Goal: Task Accomplishment & Management: Manage account settings

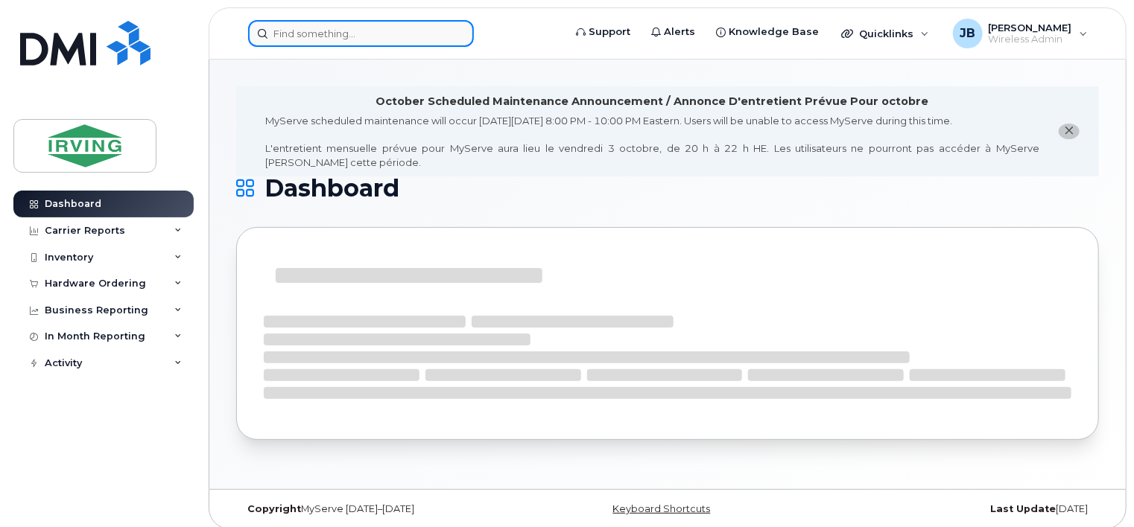
click at [329, 36] on input at bounding box center [361, 33] width 226 height 27
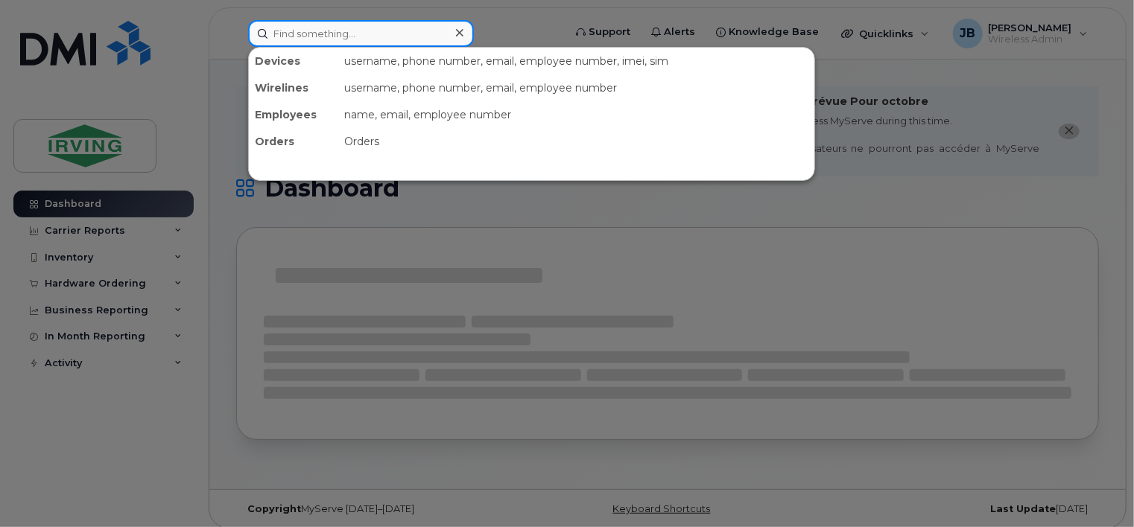
paste input "5068637725"
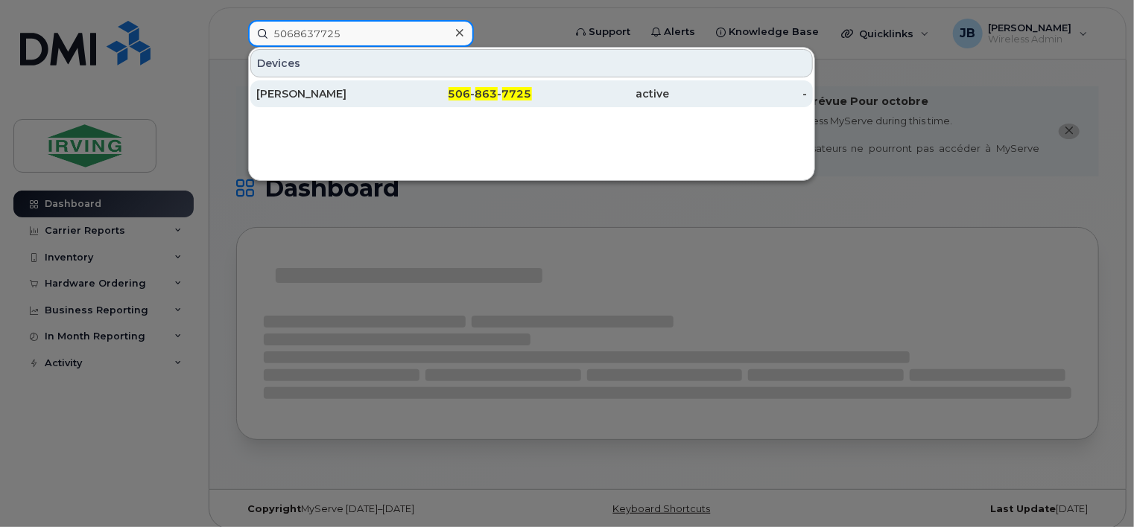
type input "5068637725"
click at [474, 90] on div "506 - 863 - 7725" at bounding box center [463, 93] width 138 height 15
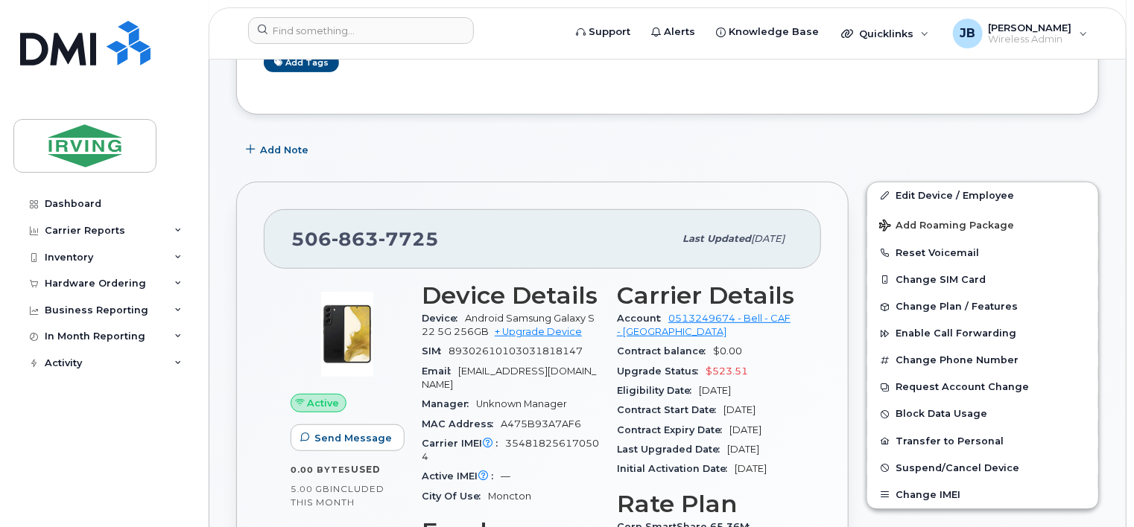
scroll to position [223, 0]
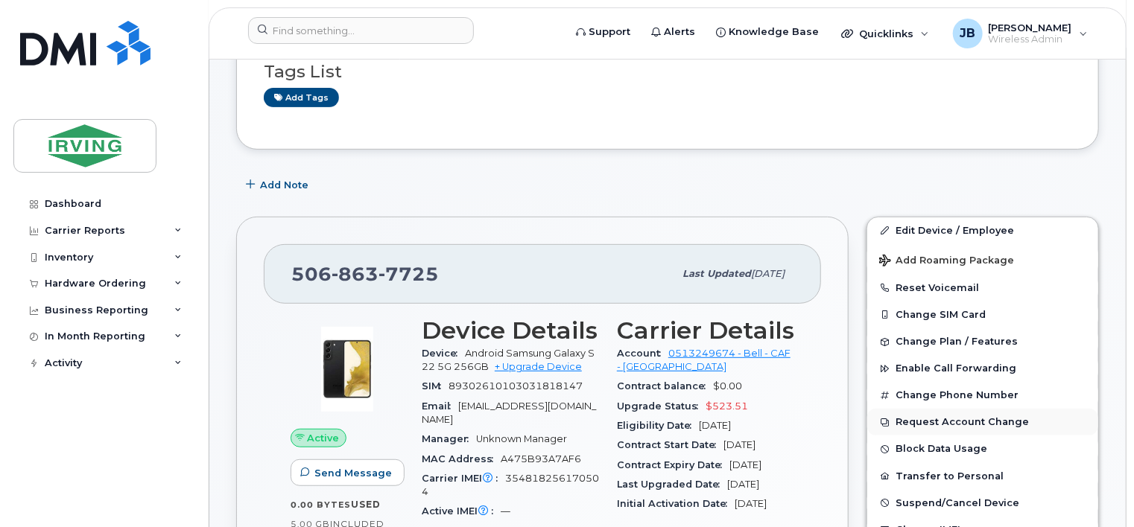
click at [935, 410] on button "Request Account Change" at bounding box center [982, 422] width 231 height 27
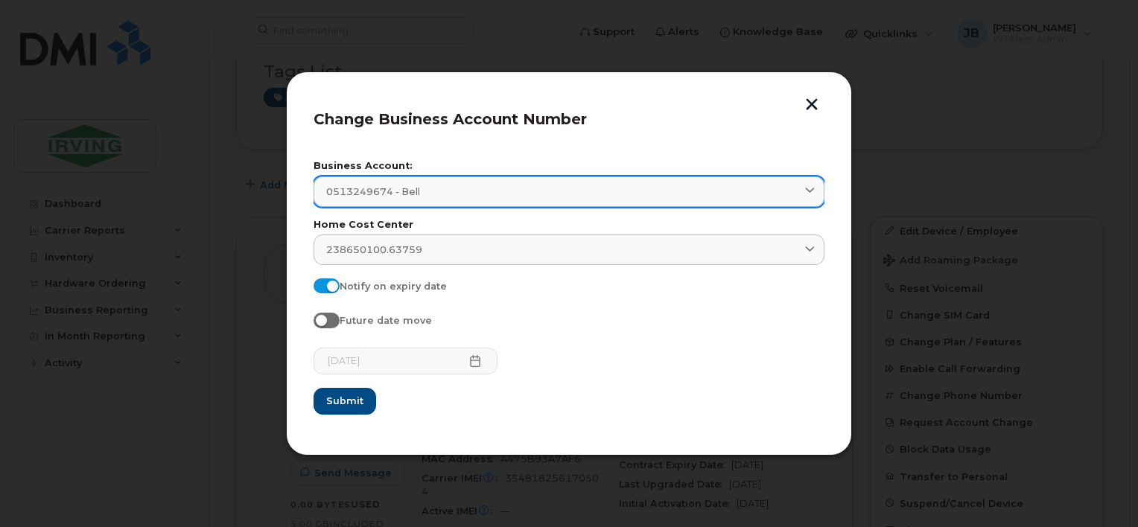
click at [811, 192] on icon at bounding box center [810, 192] width 10 height 10
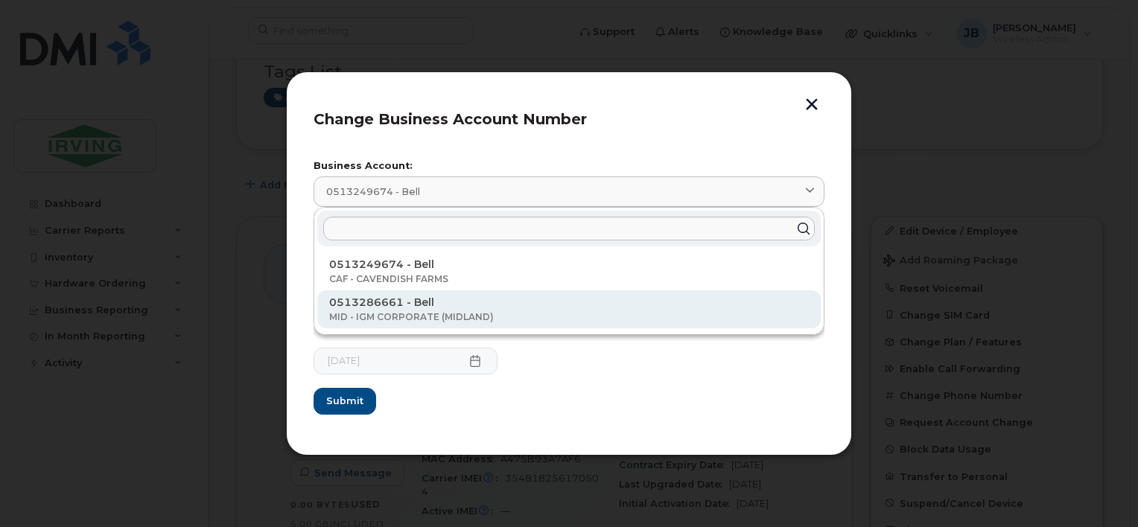
click at [450, 316] on p "MID - IGM CORPORATE (MIDLAND)" at bounding box center [569, 317] width 480 height 13
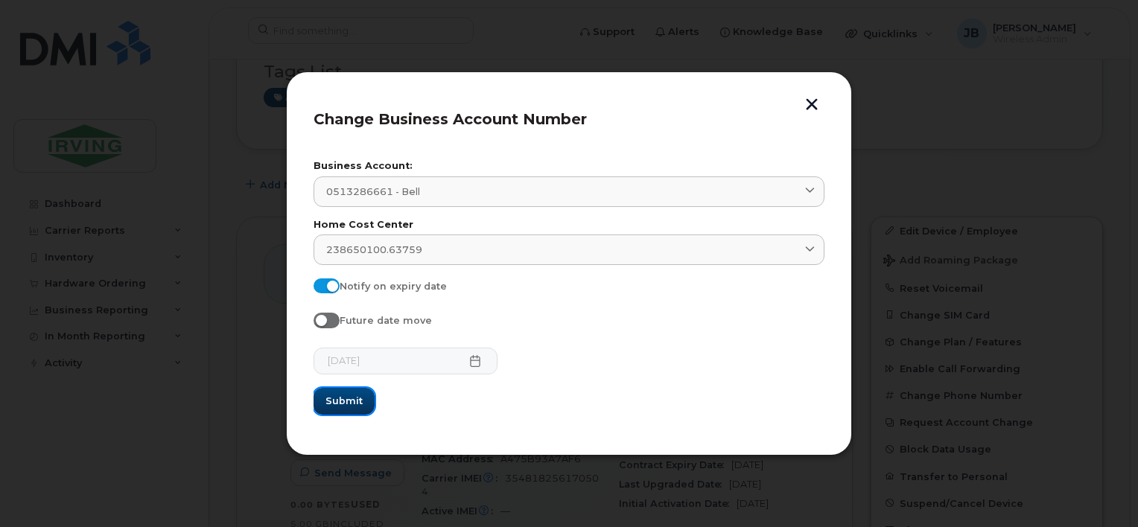
click at [350, 399] on span "Submit" at bounding box center [344, 401] width 37 height 14
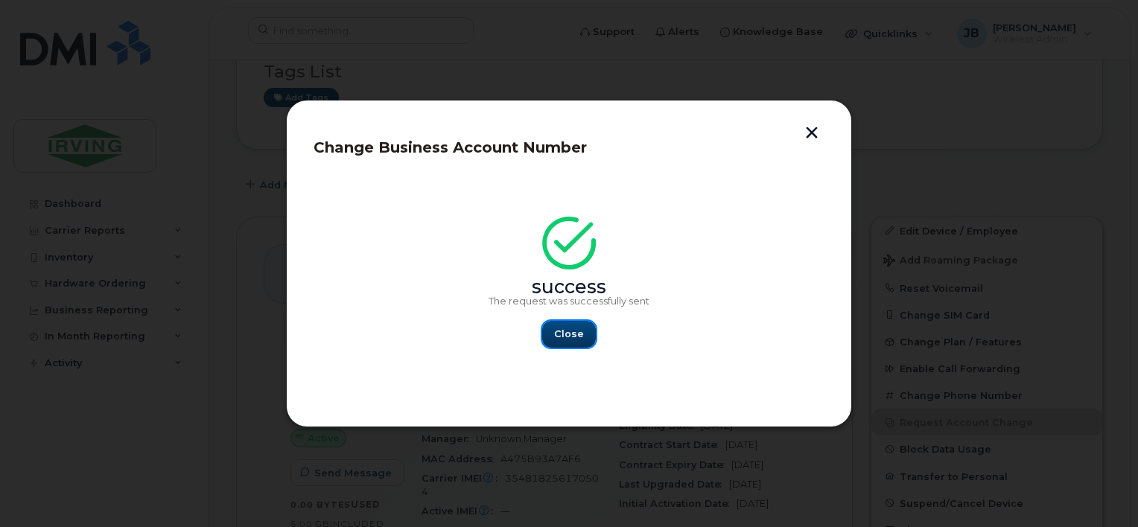
click at [574, 337] on span "Close" at bounding box center [569, 334] width 30 height 14
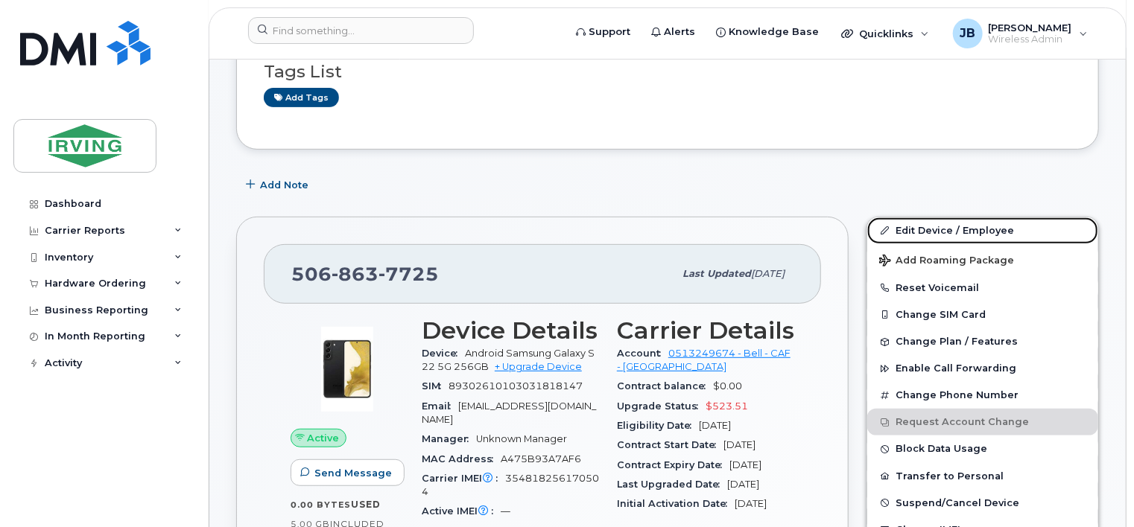
drag, startPoint x: 924, startPoint y: 216, endPoint x: 739, endPoint y: 229, distance: 185.9
click at [924, 218] on link "Edit Device / Employee" at bounding box center [982, 231] width 231 height 27
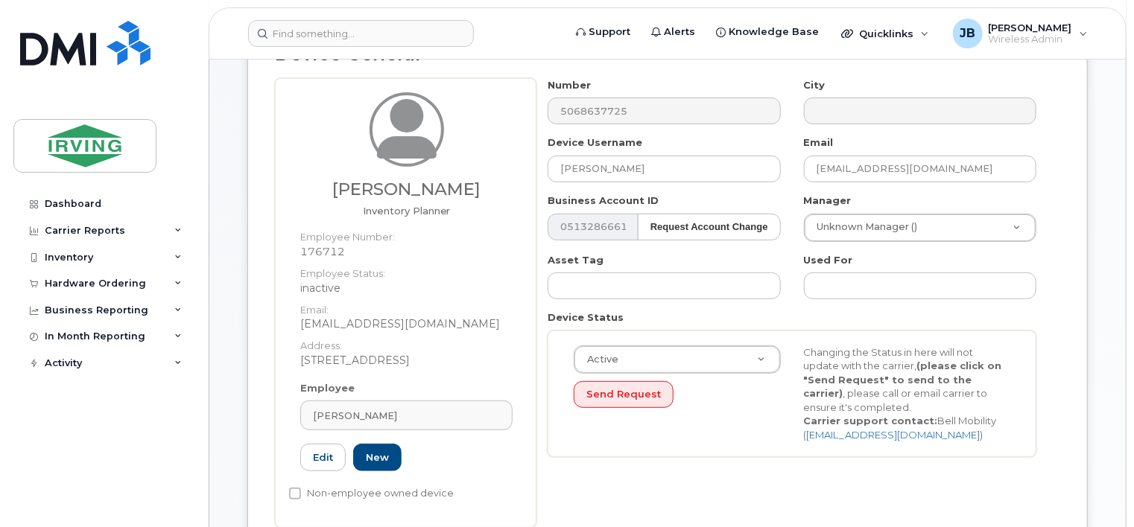
scroll to position [223, 0]
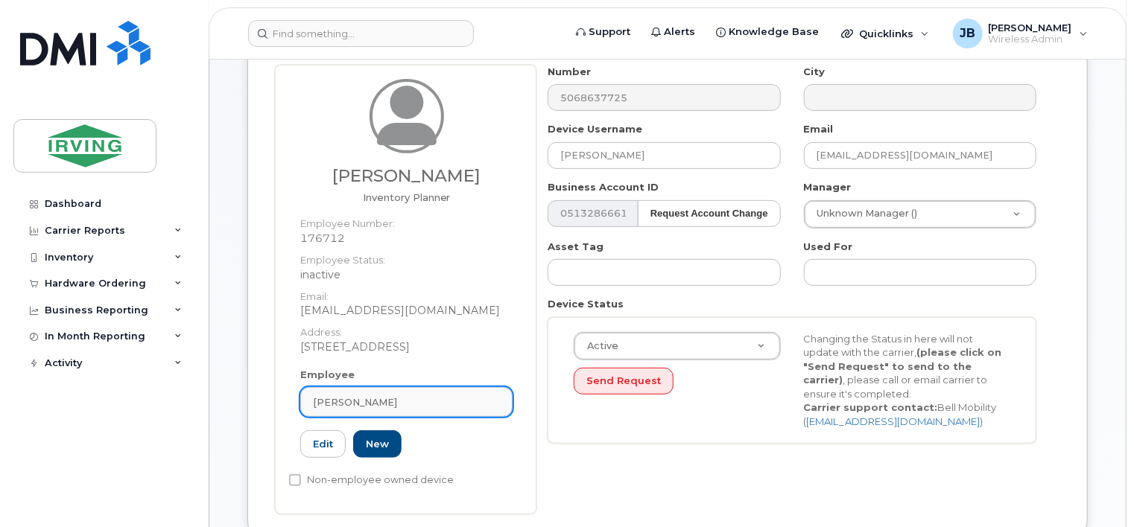
click at [399, 396] on div "[PERSON_NAME]" at bounding box center [406, 403] width 187 height 14
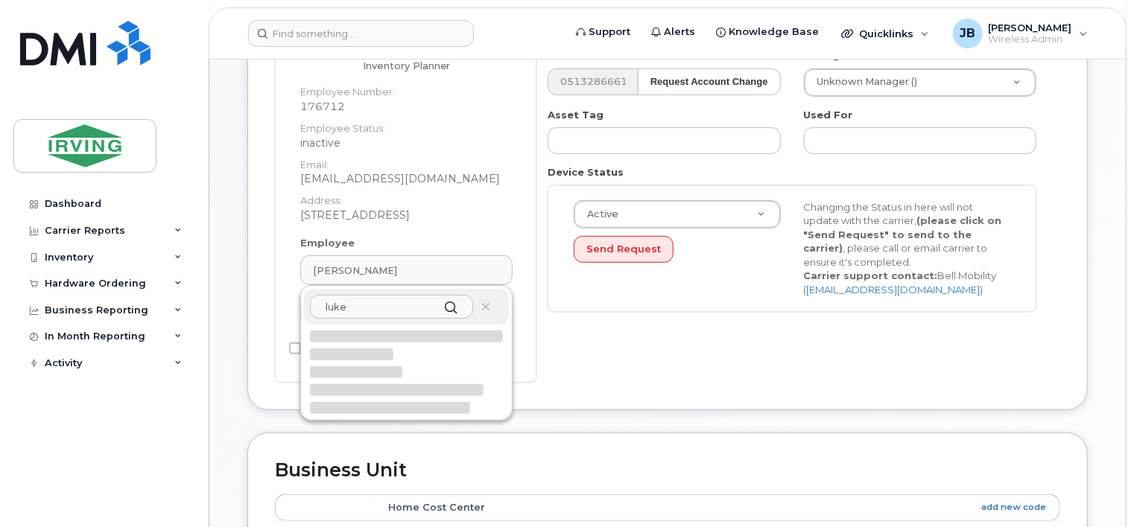
scroll to position [372, 0]
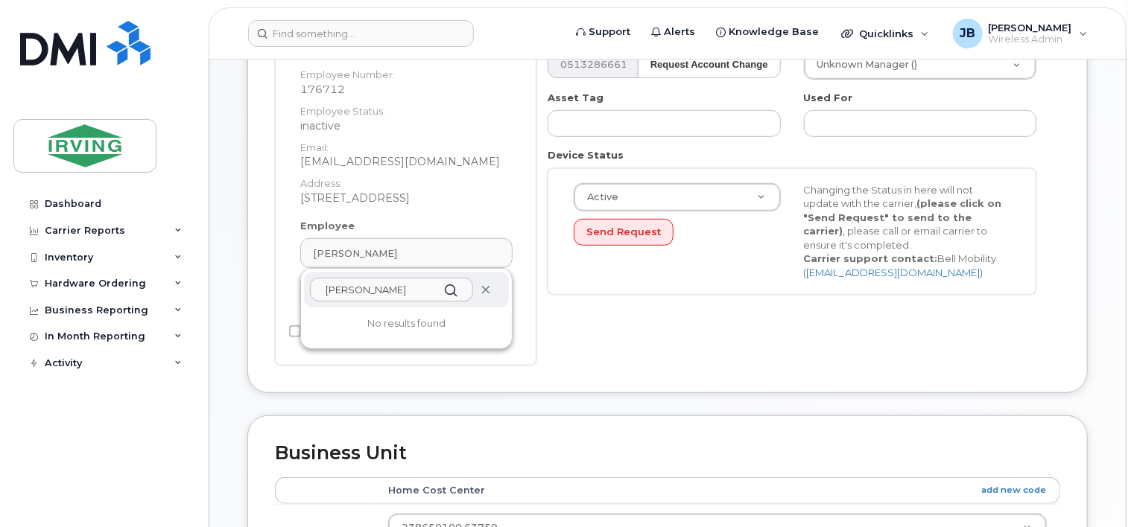
type input "[PERSON_NAME]"
click at [488, 285] on icon at bounding box center [486, 290] width 10 height 10
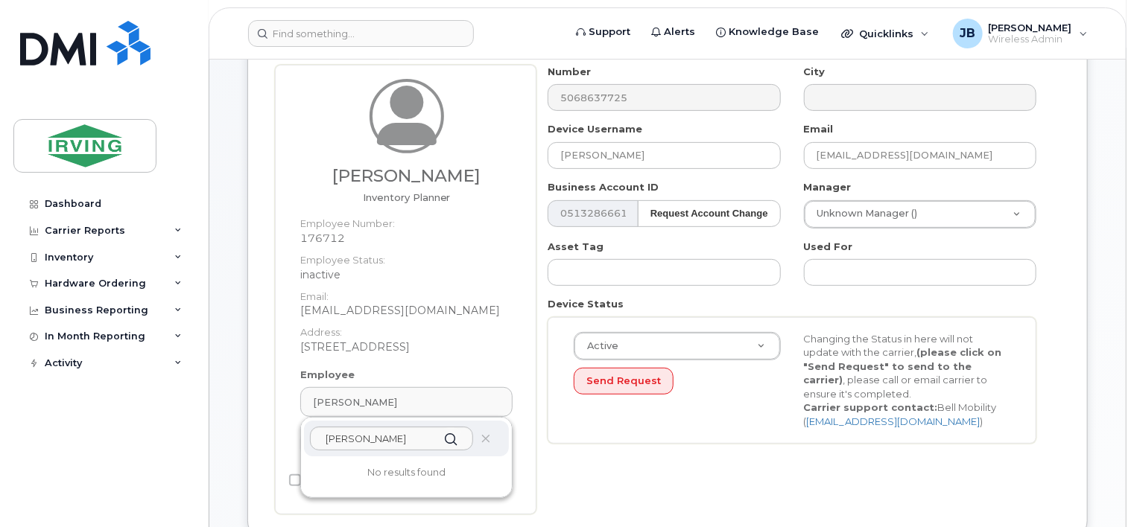
scroll to position [149, 0]
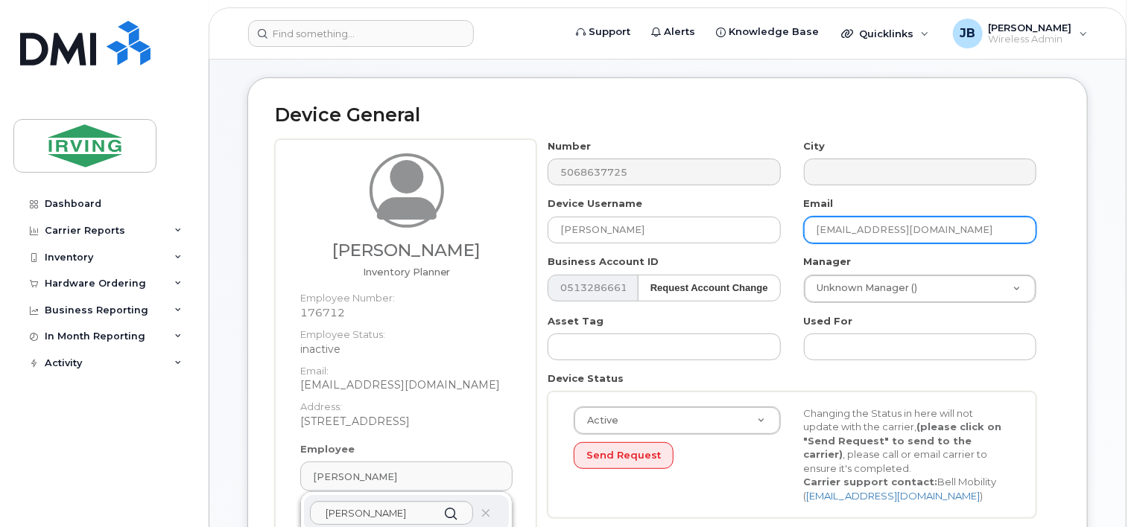
drag, startPoint x: 1008, startPoint y: 217, endPoint x: 811, endPoint y: 235, distance: 197.5
click at [811, 235] on div "Number 5068637725 City Device Username [PERSON_NAME] Email [EMAIL_ADDRESS][DOMA…" at bounding box center [792, 334] width 512 height 390
type input "[PERSON_NAME][EMAIL_ADDRESS][PERSON_NAME][DOMAIN_NAME]"
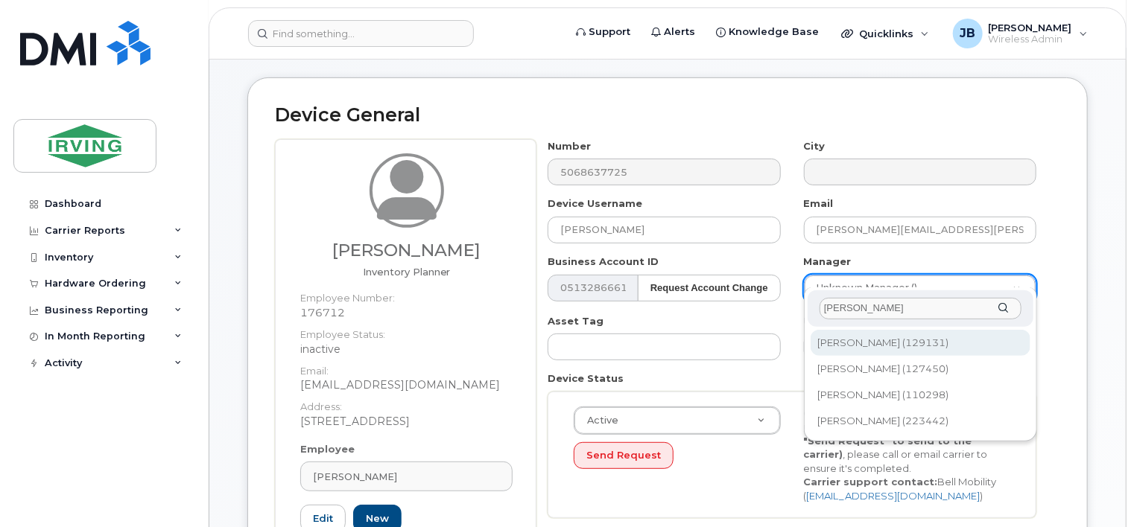
type input "gerard"
type input "1469248"
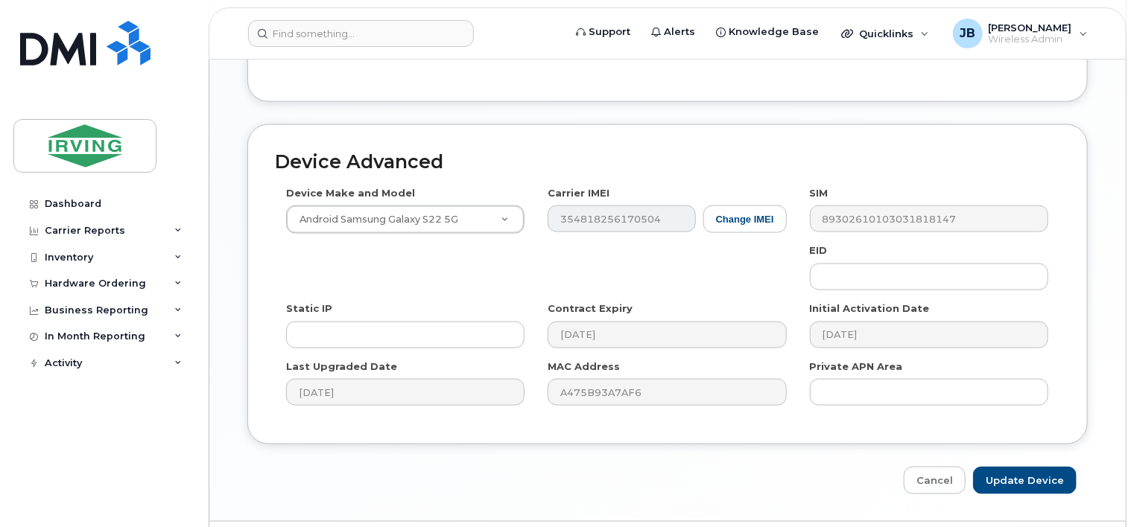
scroll to position [945, 0]
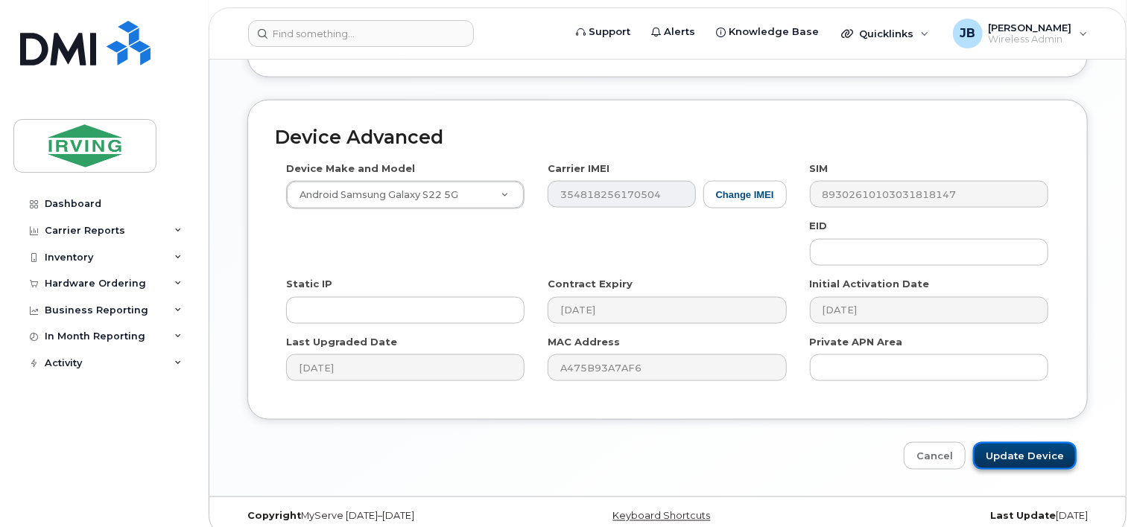
click at [1029, 442] on input "Update Device" at bounding box center [1025, 456] width 104 height 28
type input "Saving..."
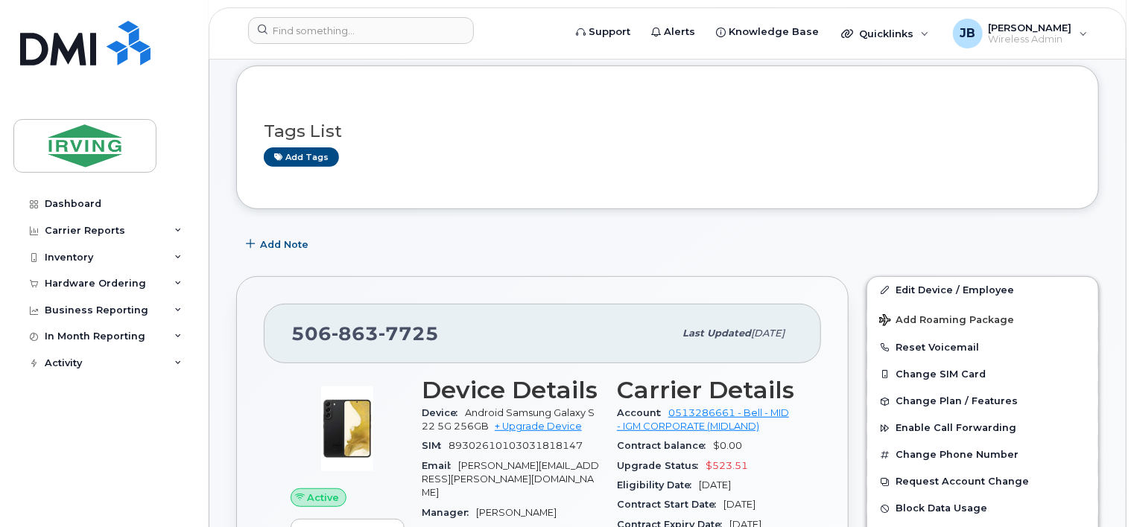
scroll to position [149, 0]
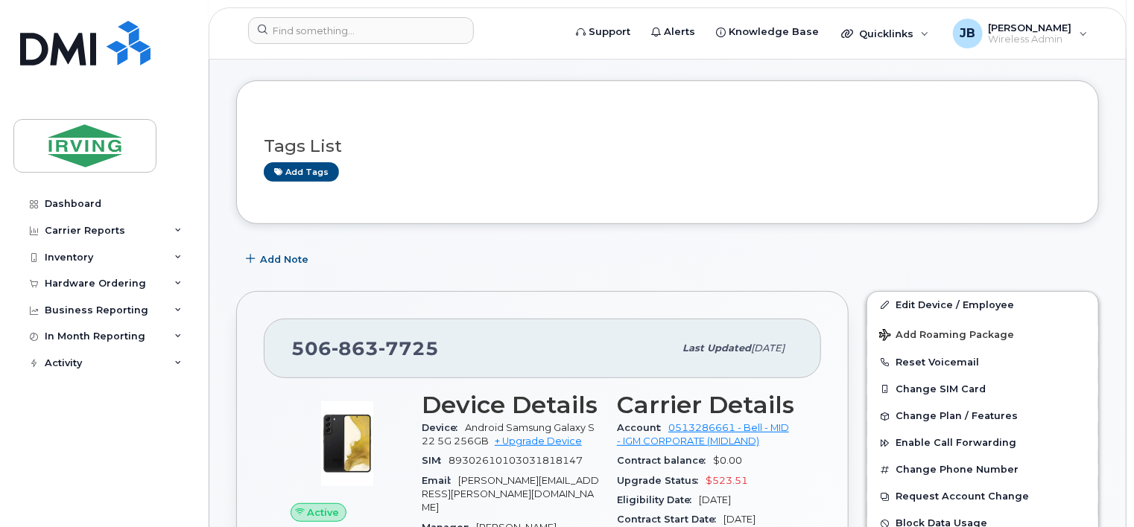
drag, startPoint x: 438, startPoint y: 331, endPoint x: 451, endPoint y: 323, distance: 15.7
click at [451, 333] on div "506 863 7725" at bounding box center [482, 348] width 382 height 31
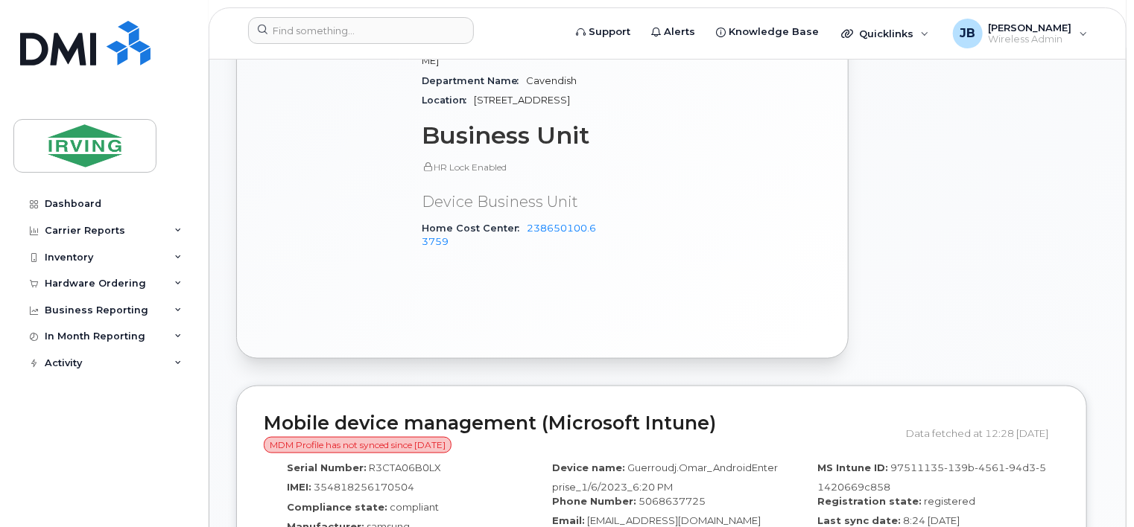
scroll to position [894, 0]
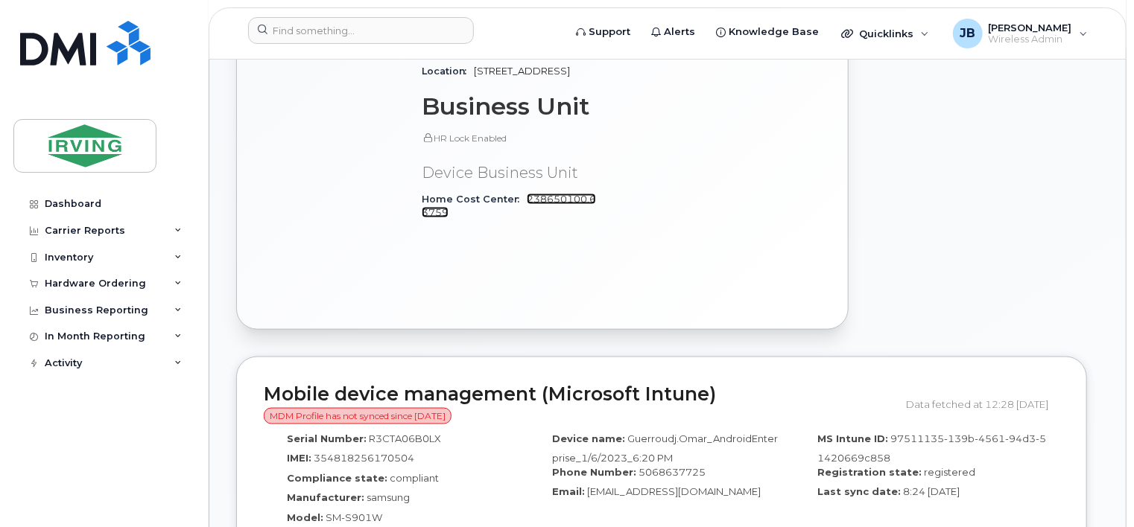
click at [569, 194] on link "238650100.63759" at bounding box center [509, 206] width 174 height 25
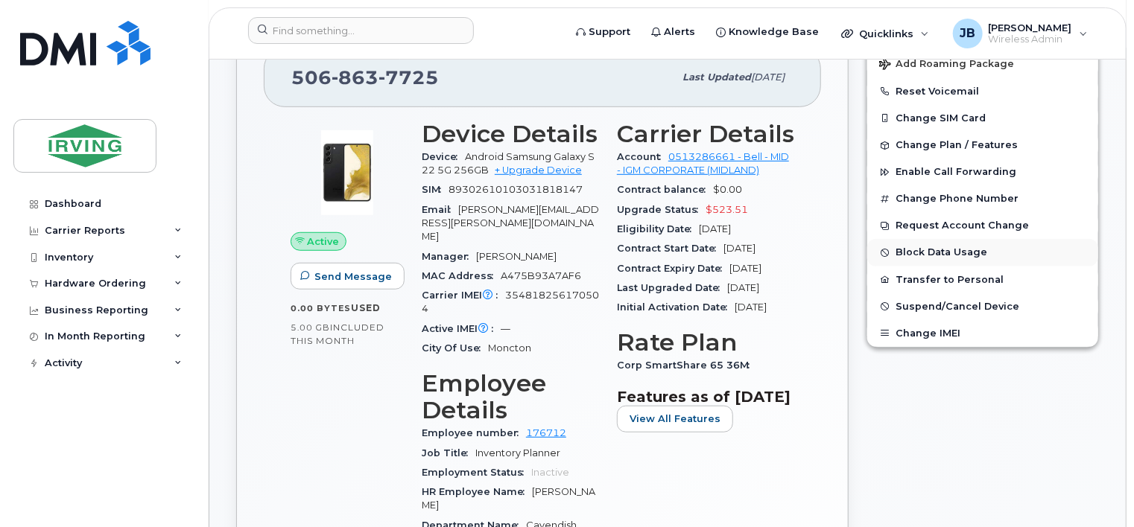
scroll to position [298, 0]
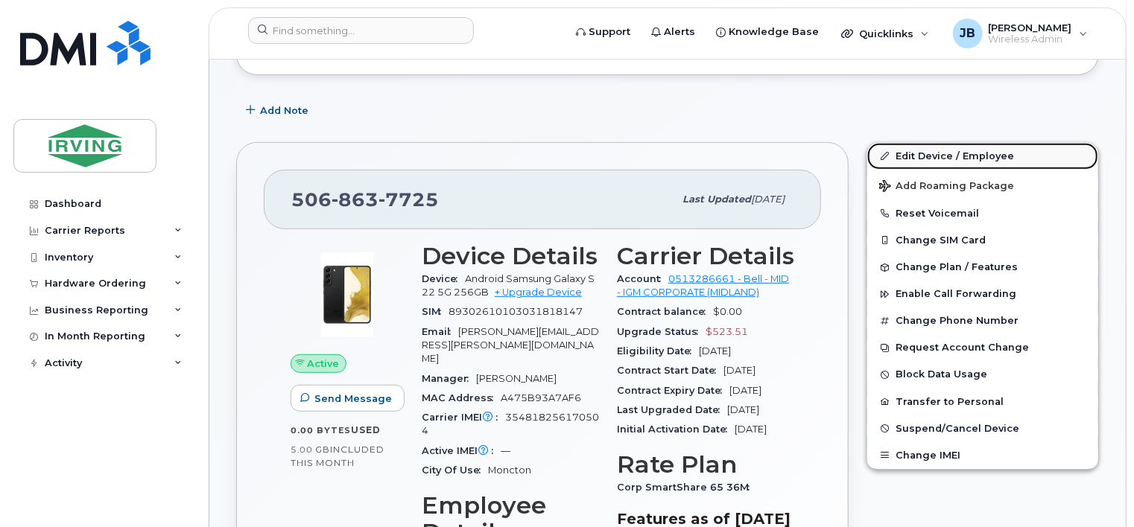
click at [950, 143] on link "Edit Device / Employee" at bounding box center [982, 156] width 231 height 27
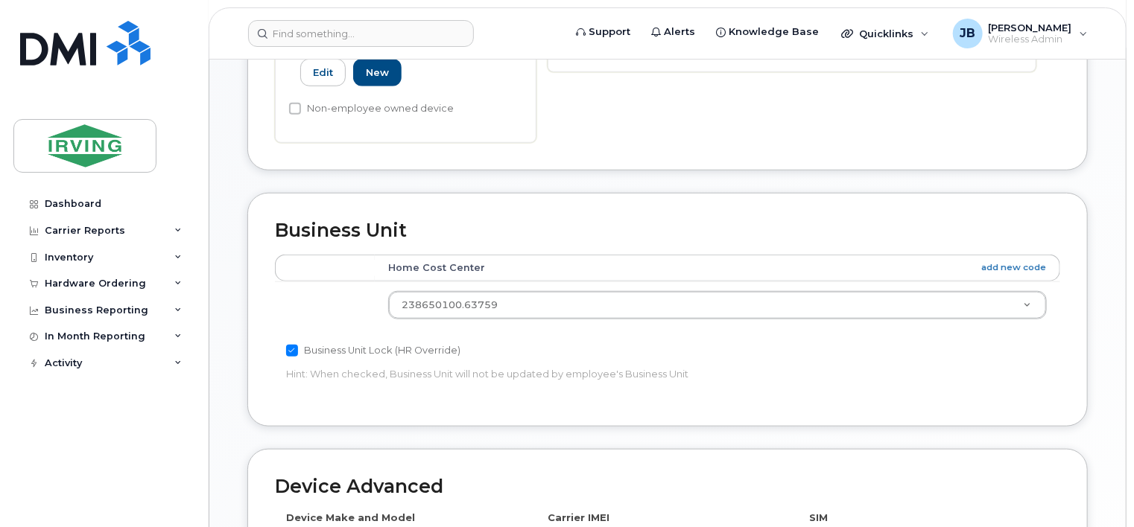
scroll to position [596, 0]
click at [291, 344] on input "Business Unit Lock (HR Override)" at bounding box center [292, 350] width 12 height 12
checkbox input "false"
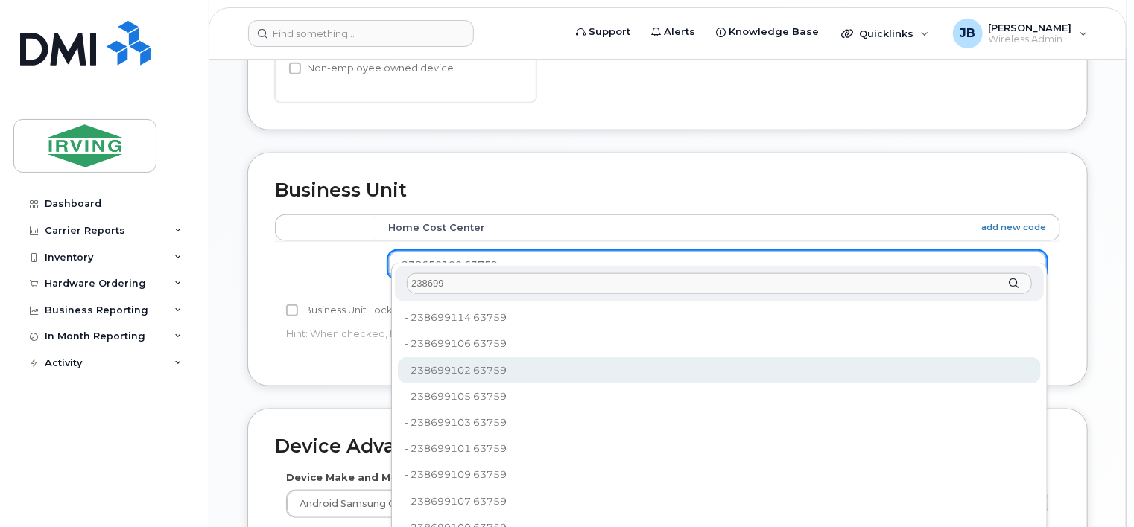
scroll to position [670, 0]
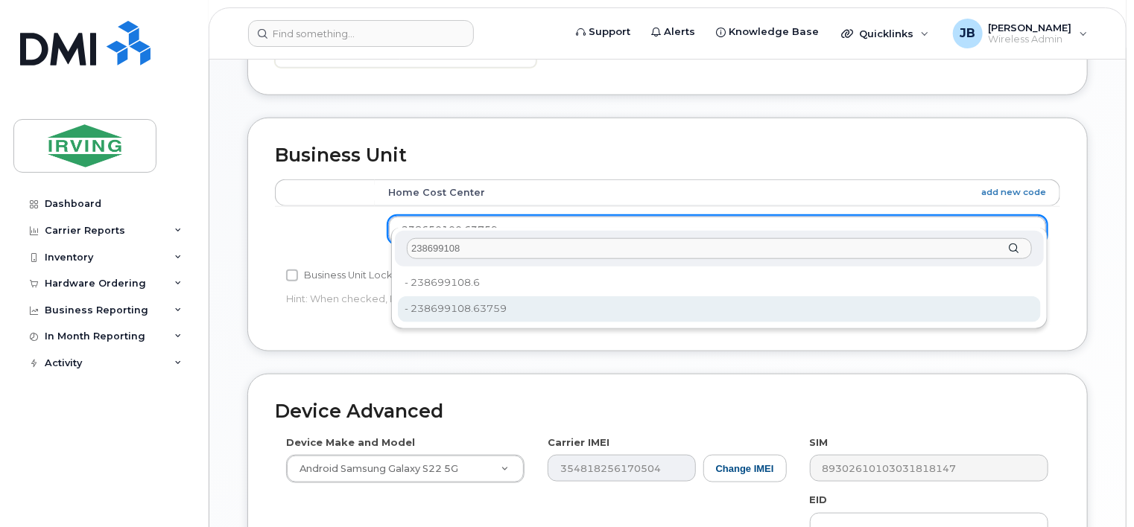
type input "238699108"
type input "4507237"
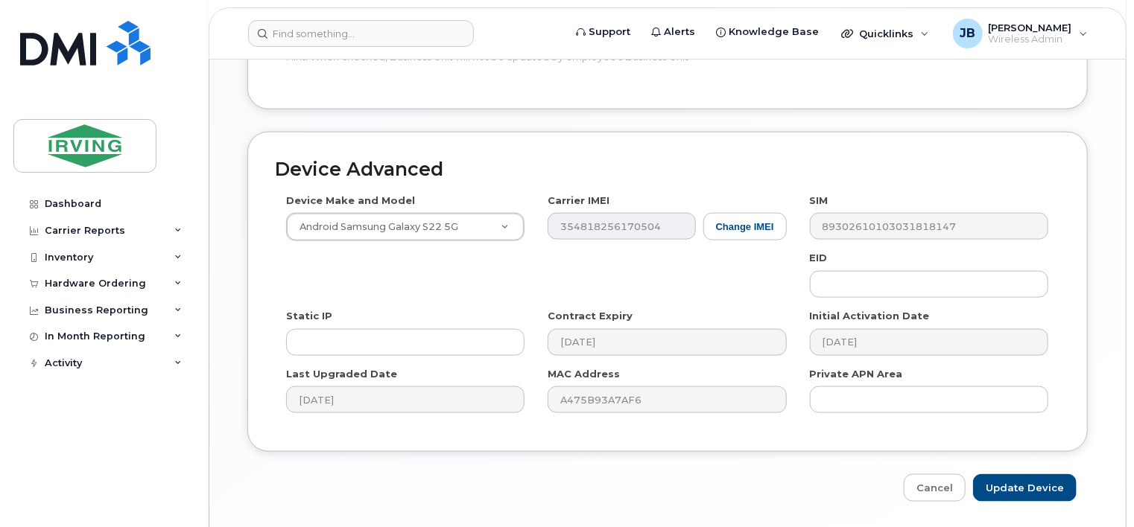
scroll to position [945, 0]
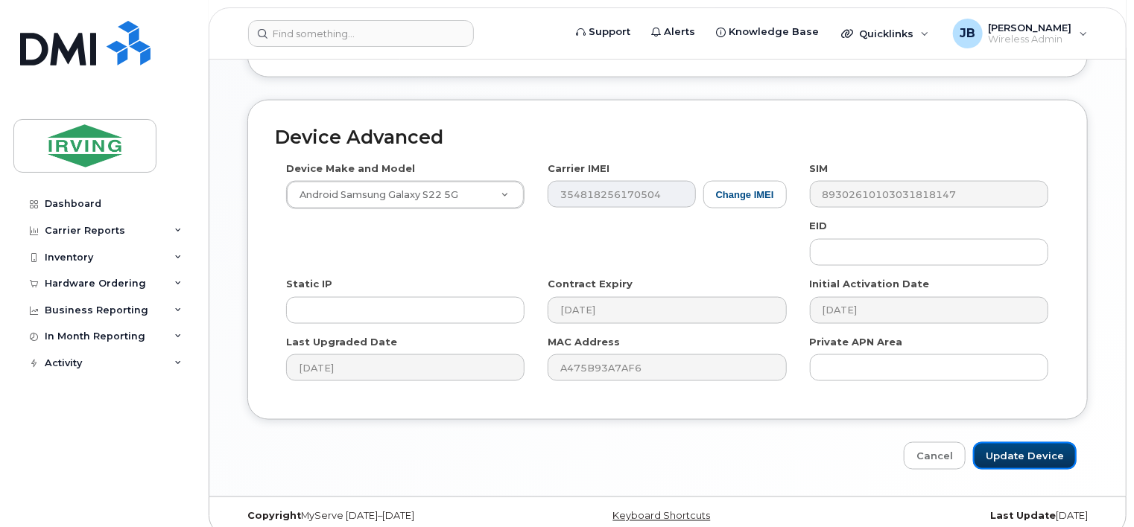
click at [1014, 442] on input "Update Device" at bounding box center [1025, 456] width 104 height 28
type input "Saving..."
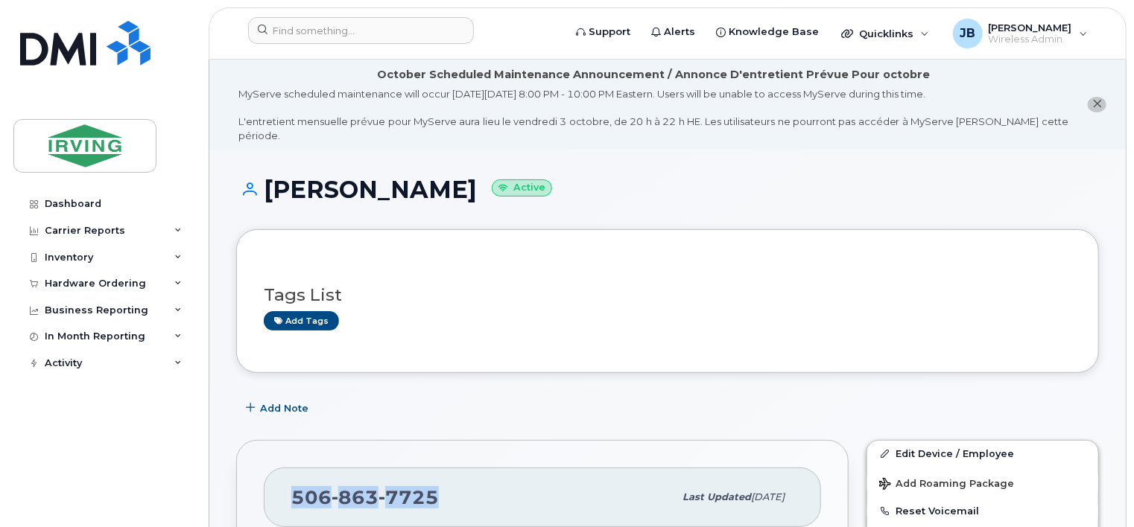
drag, startPoint x: 292, startPoint y: 478, endPoint x: 438, endPoint y: 465, distance: 146.6
click at [439, 468] on div "[PHONE_NUMBER] Last updated [DATE]" at bounding box center [542, 498] width 557 height 60
copy span "[PHONE_NUMBER]"
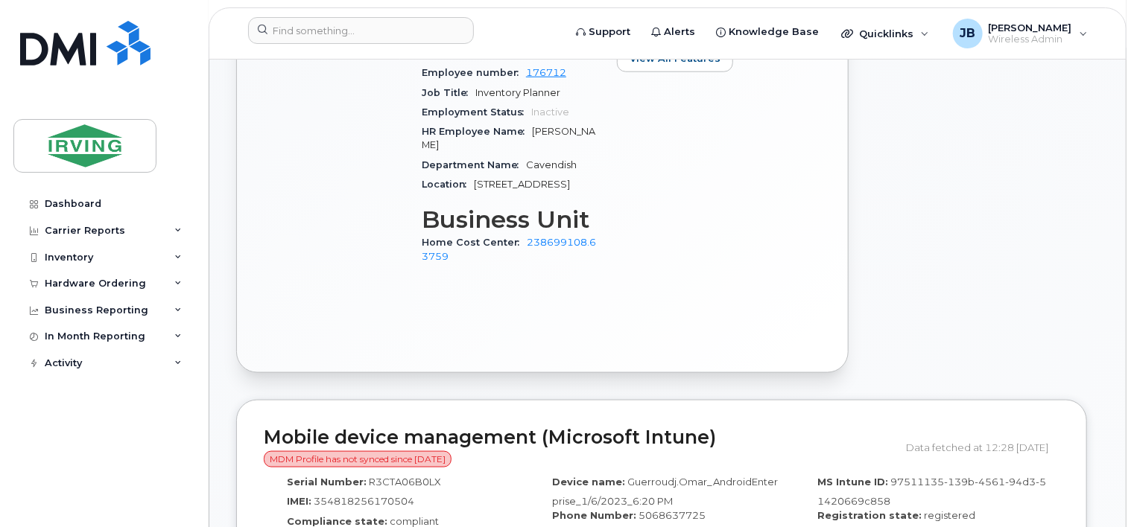
scroll to position [819, 0]
